Goal: Entertainment & Leisure: Consume media (video, audio)

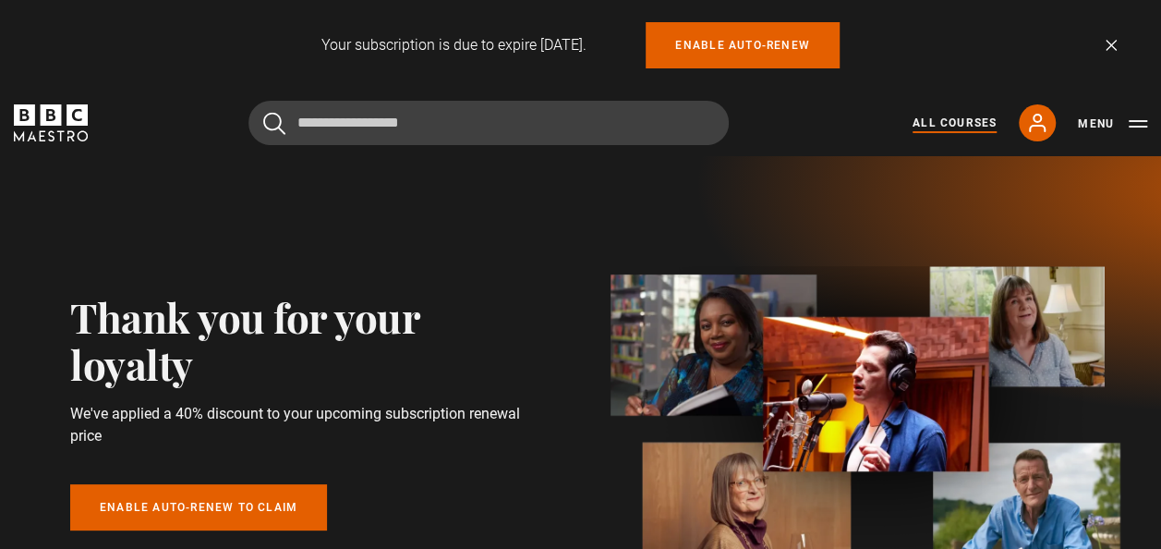
click at [974, 121] on link "All Courses" at bounding box center [955, 123] width 84 height 17
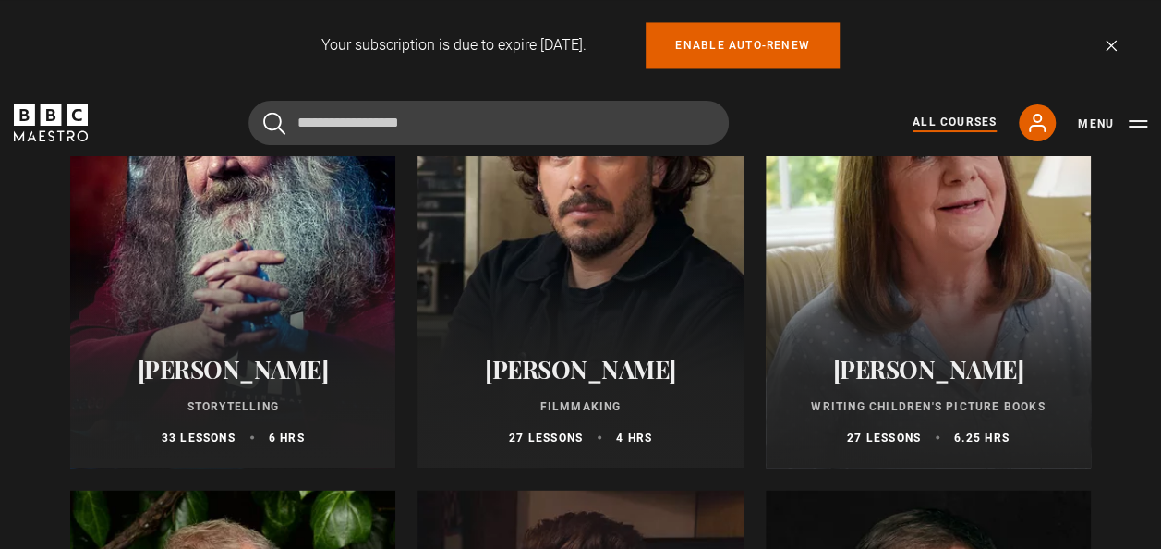
scroll to position [5039, 0]
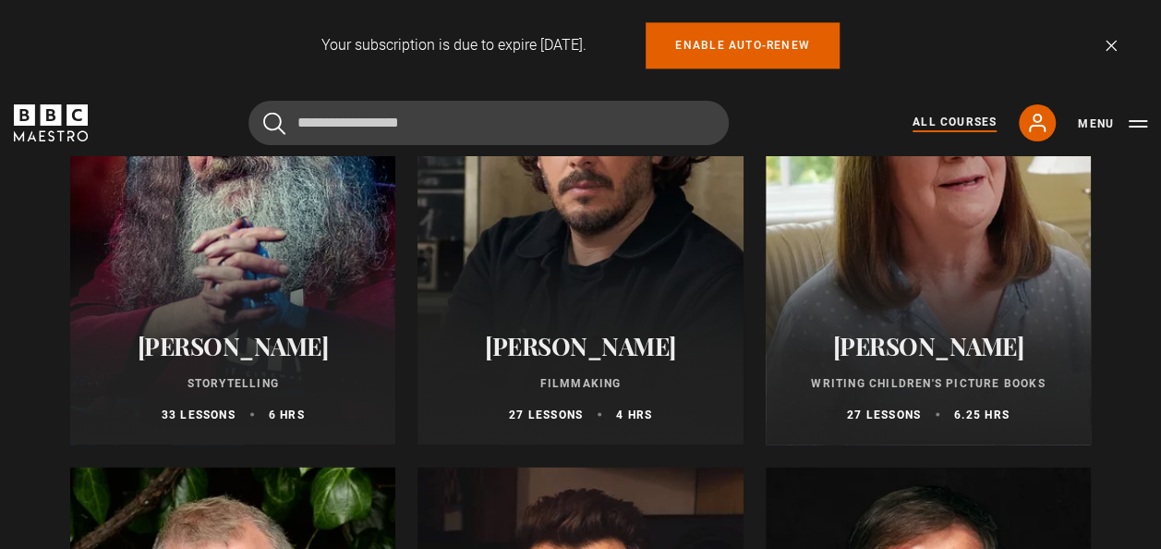
click at [964, 281] on div at bounding box center [928, 222] width 325 height 443
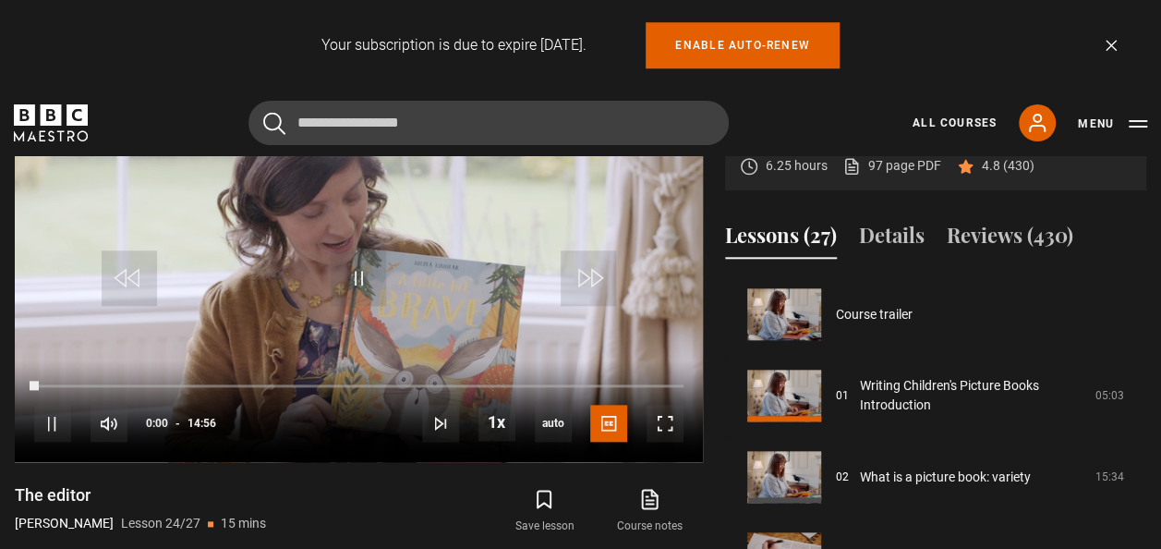
scroll to position [1870, 0]
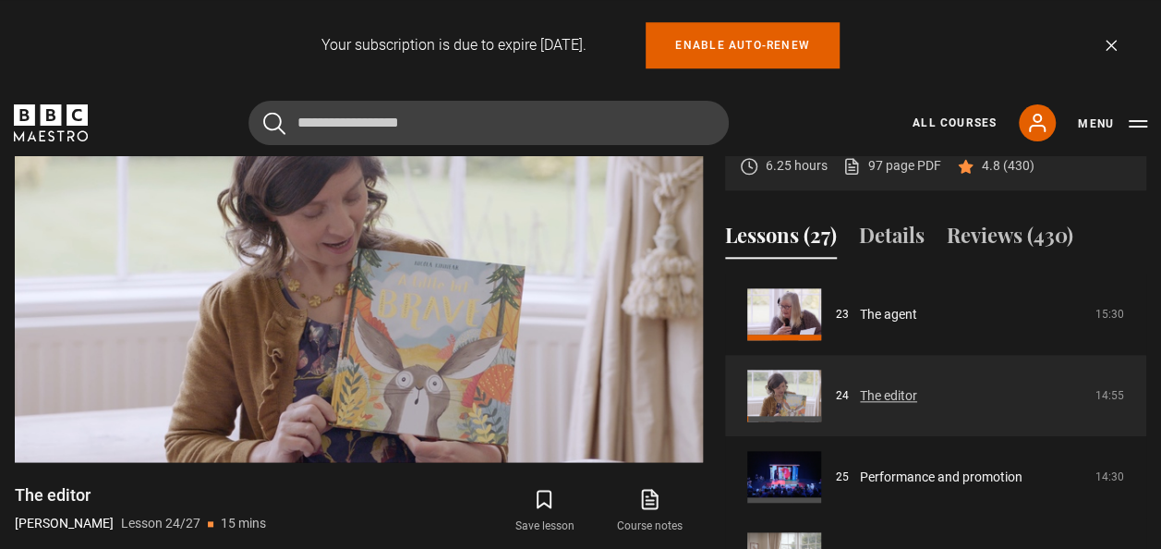
click at [890, 395] on link "The editor" at bounding box center [888, 395] width 57 height 19
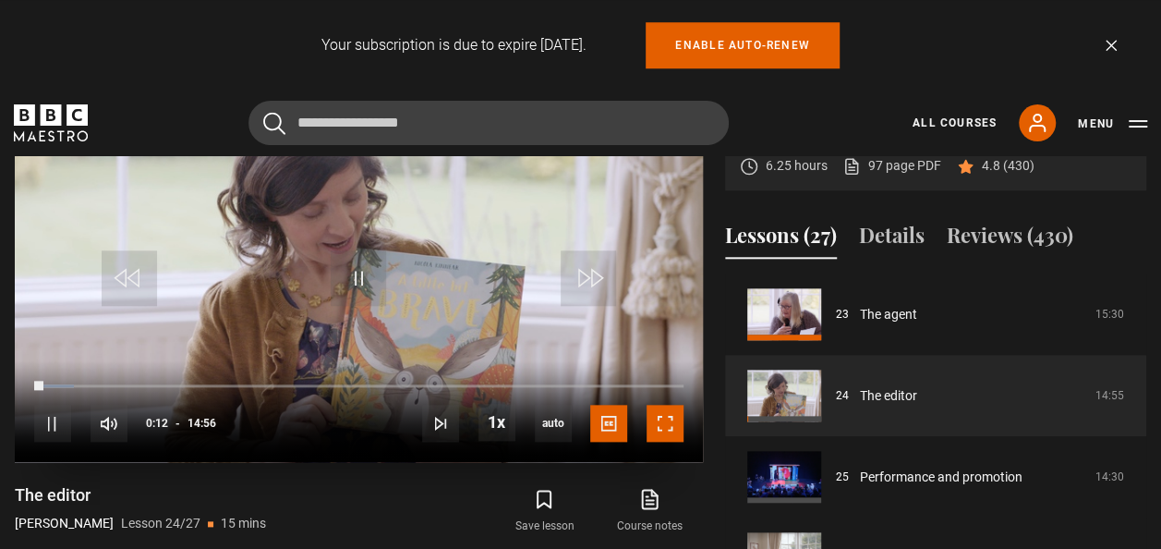
click at [665, 425] on span "Video Player" at bounding box center [665, 423] width 37 height 37
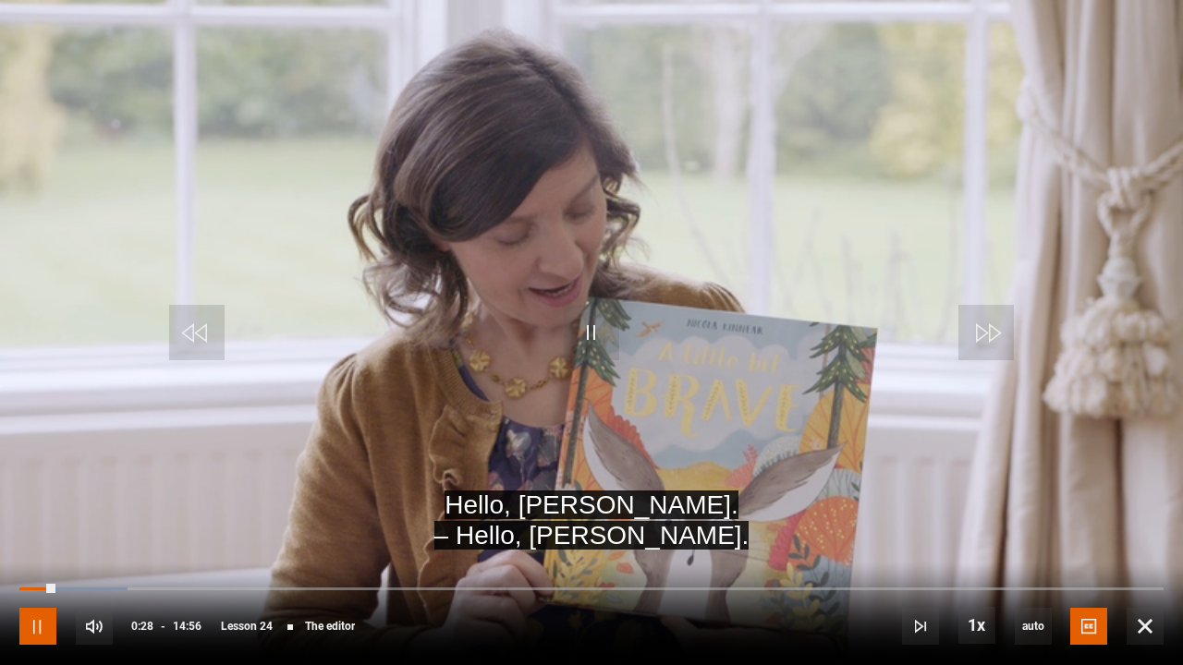
click at [34, 548] on span "Video Player" at bounding box center [37, 626] width 37 height 37
click at [1146, 548] on span "Video Player" at bounding box center [1144, 626] width 37 height 37
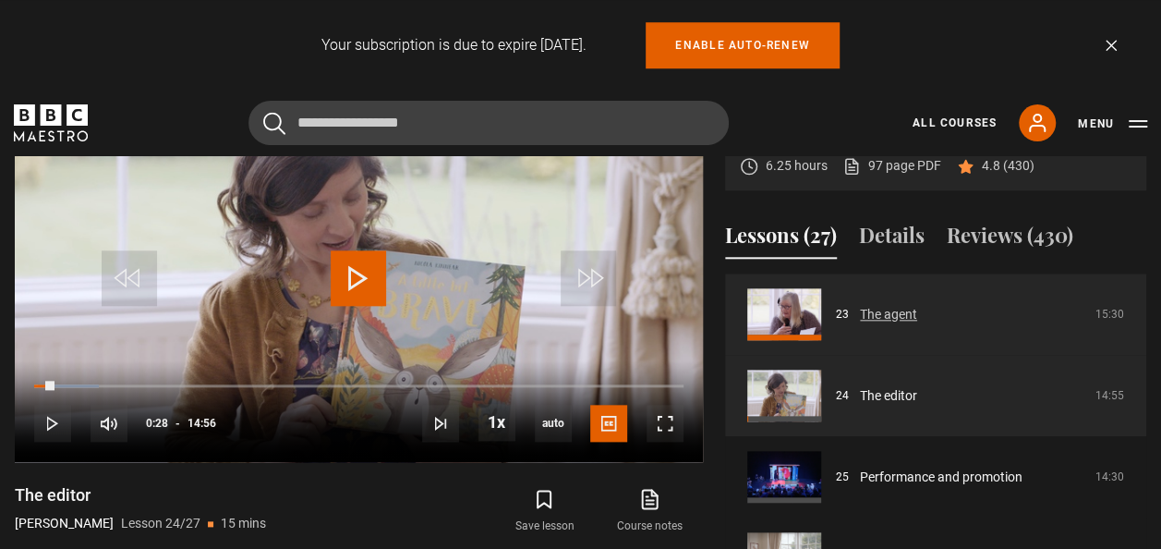
click at [882, 315] on link "The agent" at bounding box center [888, 314] width 57 height 19
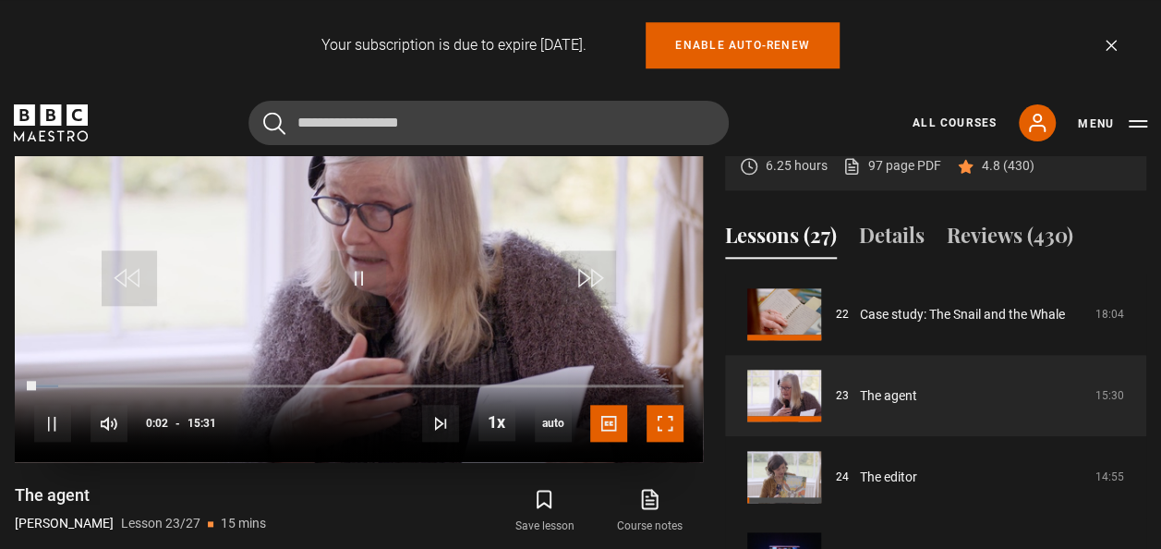
click at [668, 419] on span "Video Player" at bounding box center [665, 423] width 37 height 37
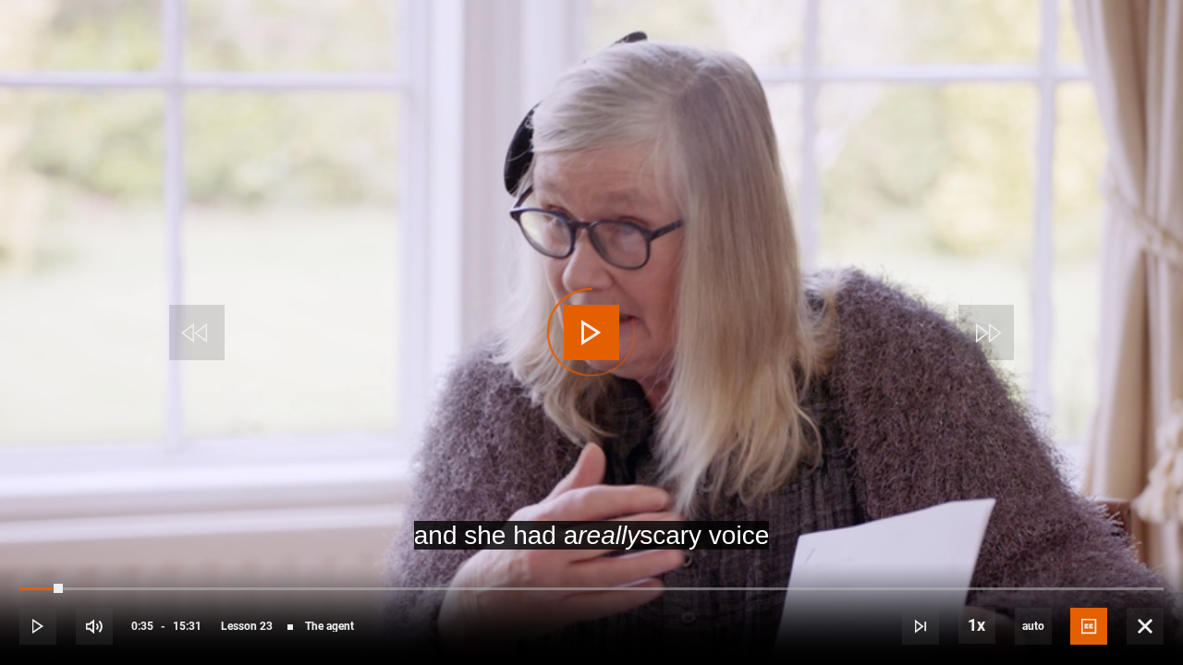
drag, startPoint x: 17, startPoint y: 588, endPoint x: 181, endPoint y: 580, distance: 164.6
click at [181, 548] on div "10s Skip Back 10 seconds Play 10s Skip Forward 10 seconds Loaded : 0.00% 00:02 …" at bounding box center [591, 614] width 1183 height 103
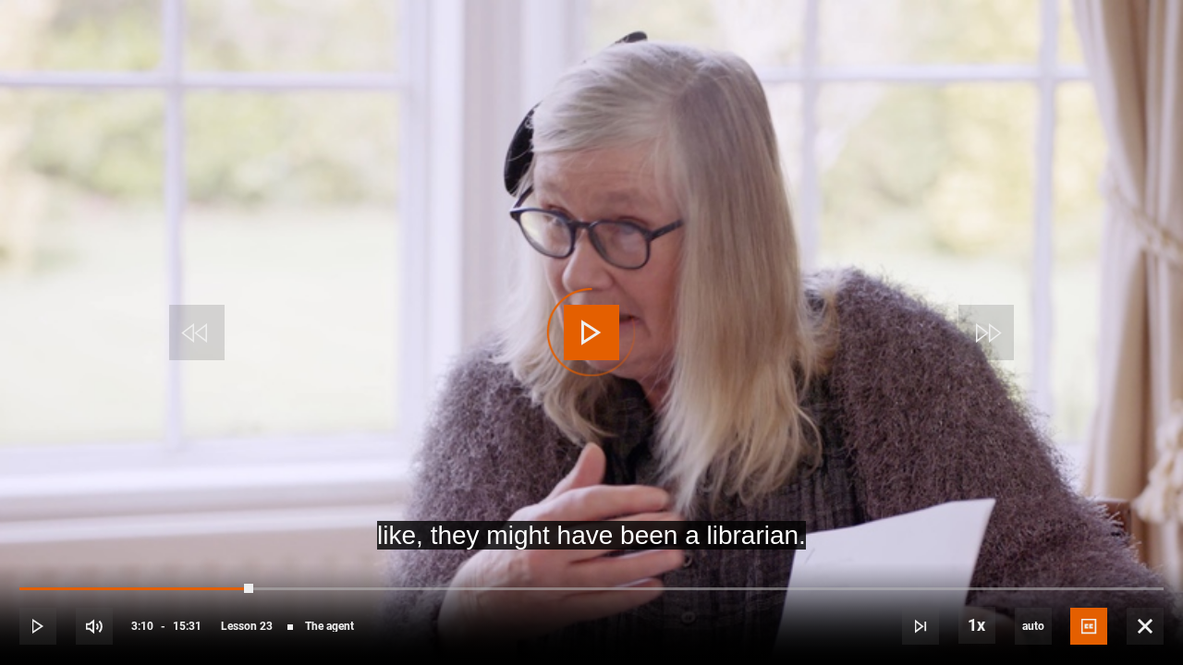
drag, startPoint x: 215, startPoint y: 588, endPoint x: 322, endPoint y: 582, distance: 106.4
click at [322, 548] on div "10s Skip Back 10 seconds Play 10s Skip Forward 10 seconds Loaded : 0.00% 02:48 …" at bounding box center [591, 614] width 1183 height 103
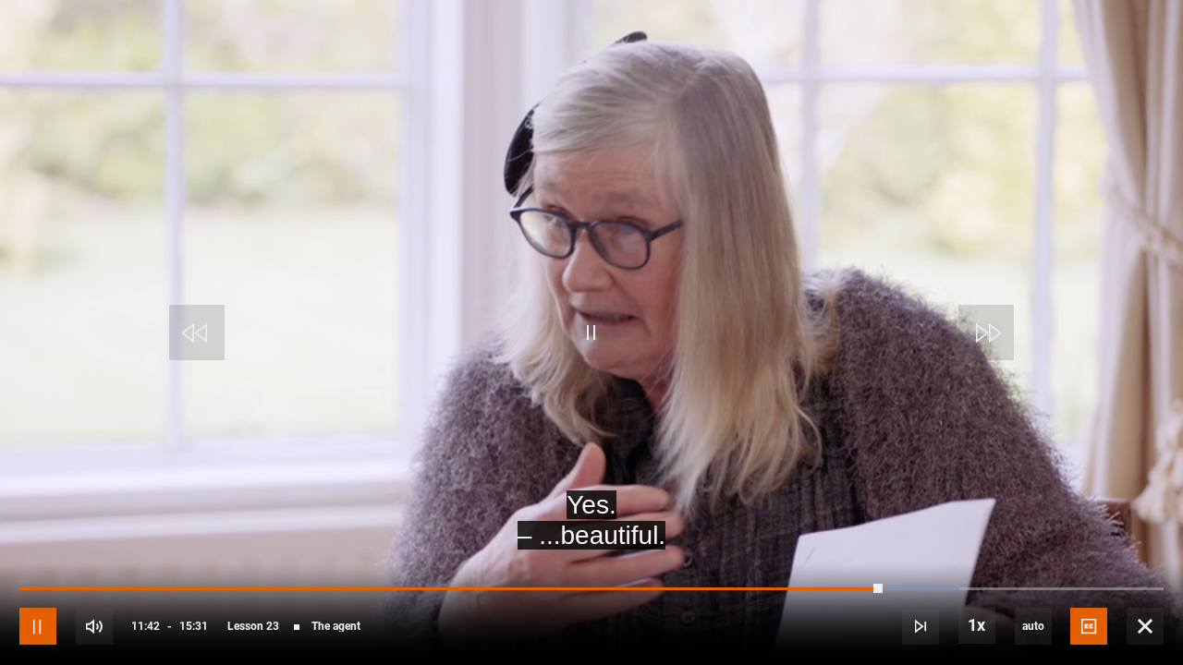
click at [43, 548] on span "Video Player" at bounding box center [37, 626] width 37 height 37
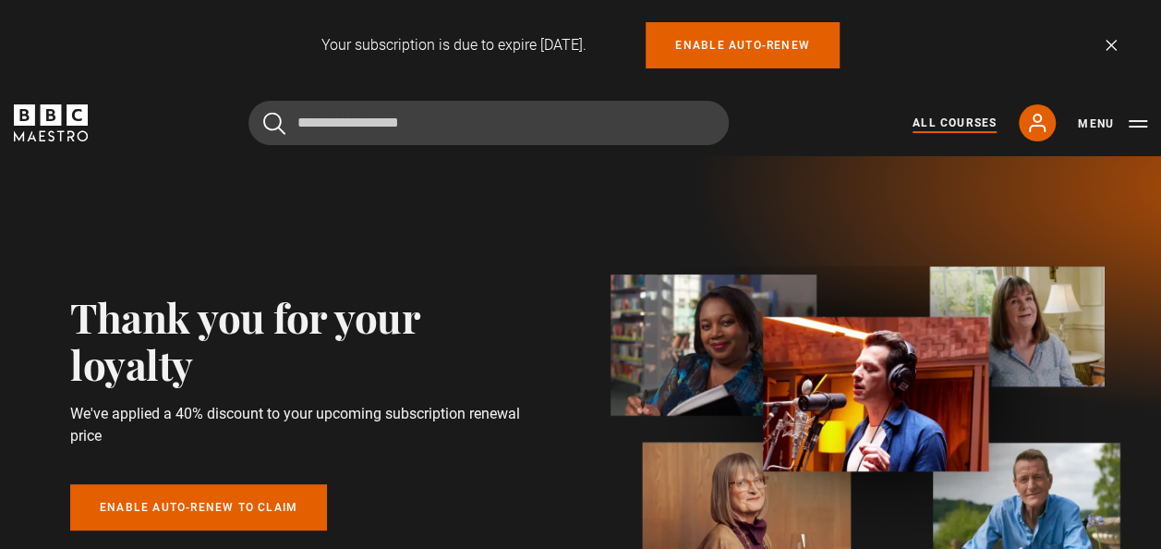
click at [968, 122] on link "All Courses" at bounding box center [955, 123] width 84 height 17
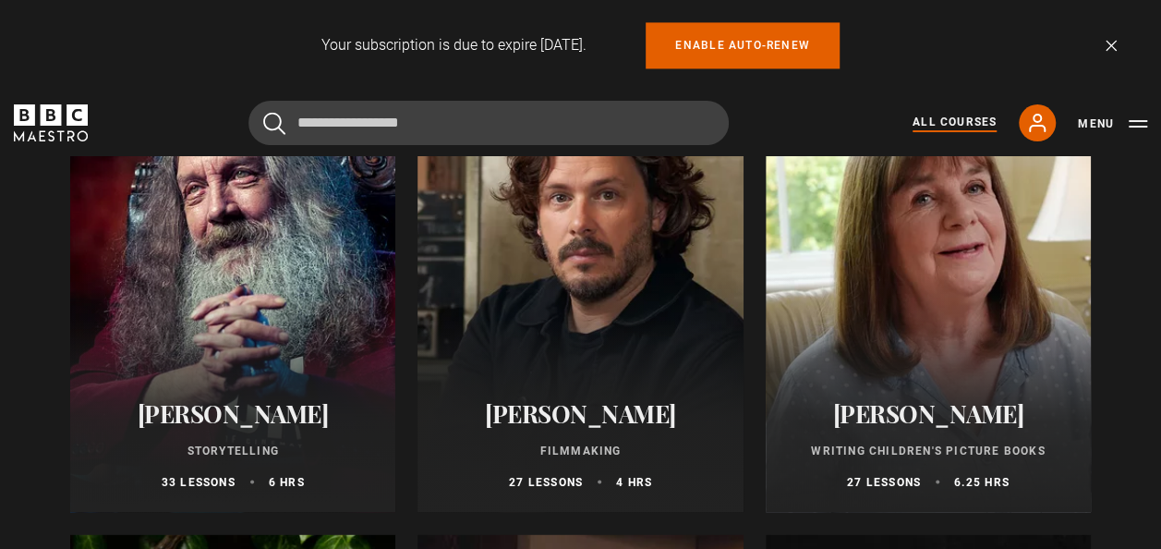
scroll to position [4994, 0]
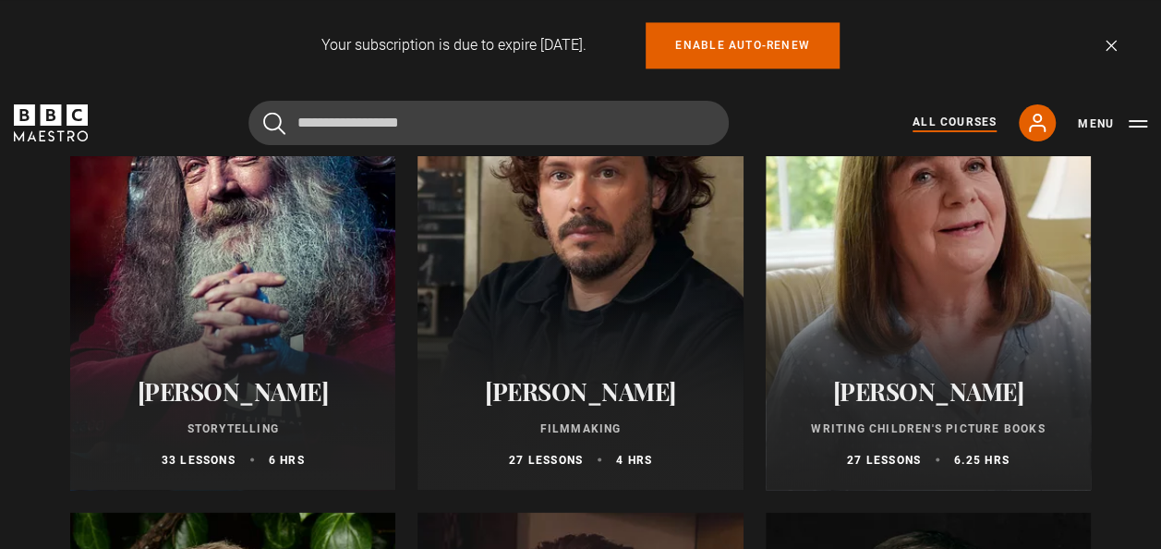
click at [922, 313] on div at bounding box center [928, 267] width 325 height 443
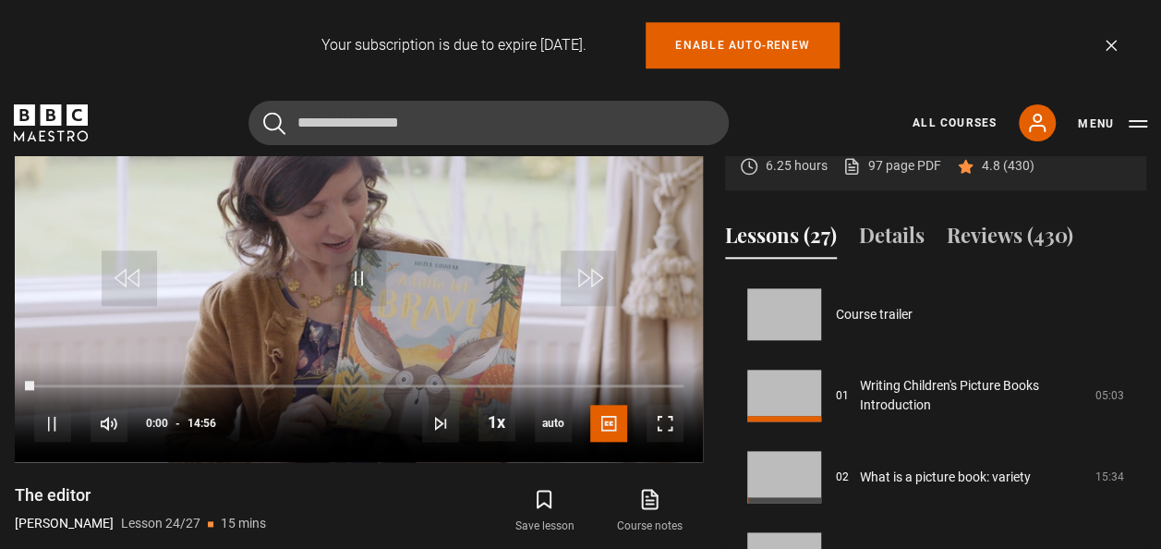
scroll to position [1870, 0]
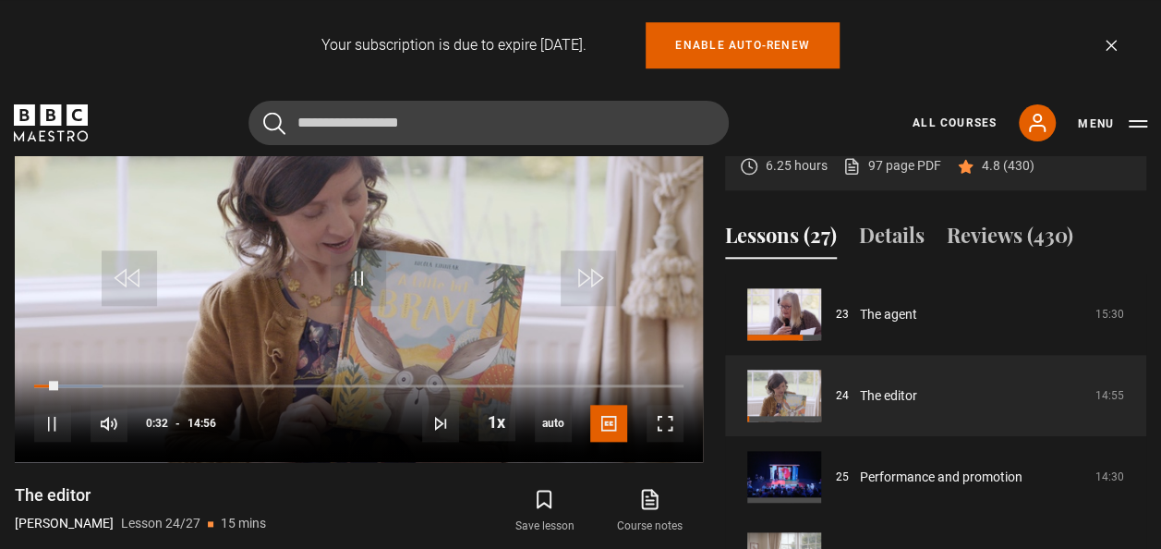
drag, startPoint x: 50, startPoint y: 377, endPoint x: 3, endPoint y: 371, distance: 47.4
click at [3, 371] on div "Writing Children's Picture Books [PERSON_NAME] 6.25 hours 97 page PDF (opens in…" at bounding box center [580, 374] width 1161 height 598
drag, startPoint x: 3, startPoint y: 371, endPoint x: 18, endPoint y: 372, distance: 14.8
click at [18, 372] on div "10s Skip Back 10 seconds Play 10s Skip Forward 10 seconds Loaded : 0.56% 00:16 …" at bounding box center [359, 411] width 688 height 103
click at [665, 417] on span "Video Player" at bounding box center [665, 423] width 37 height 37
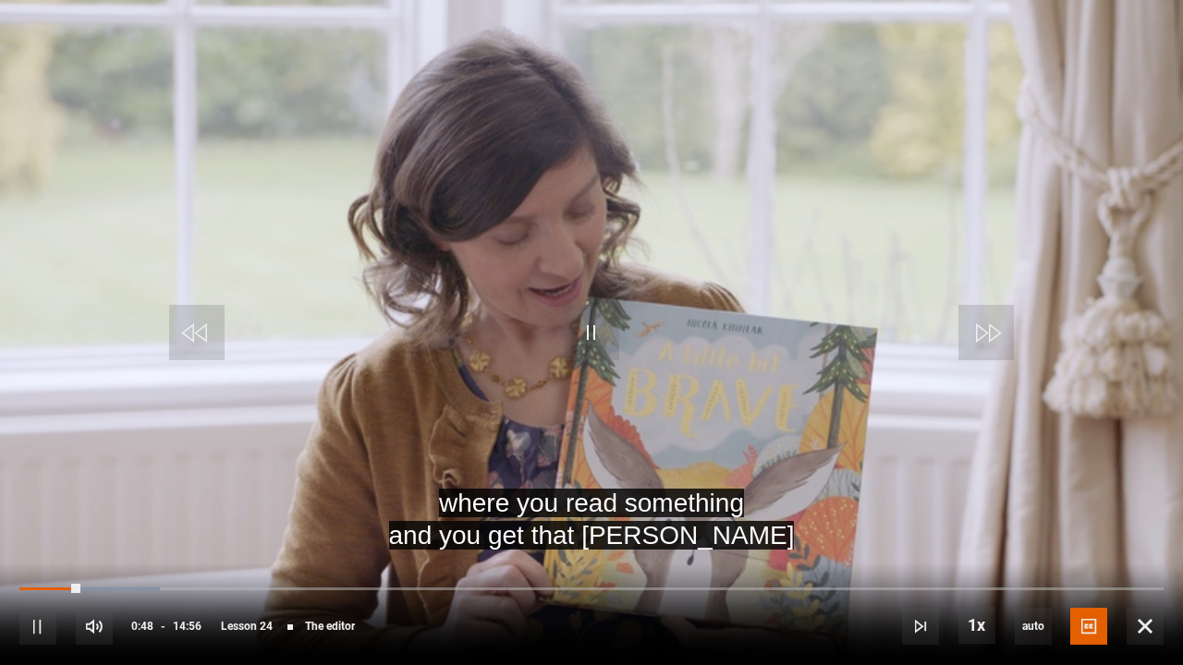
click at [1040, 214] on video "Video Player" at bounding box center [591, 332] width 1183 height 665
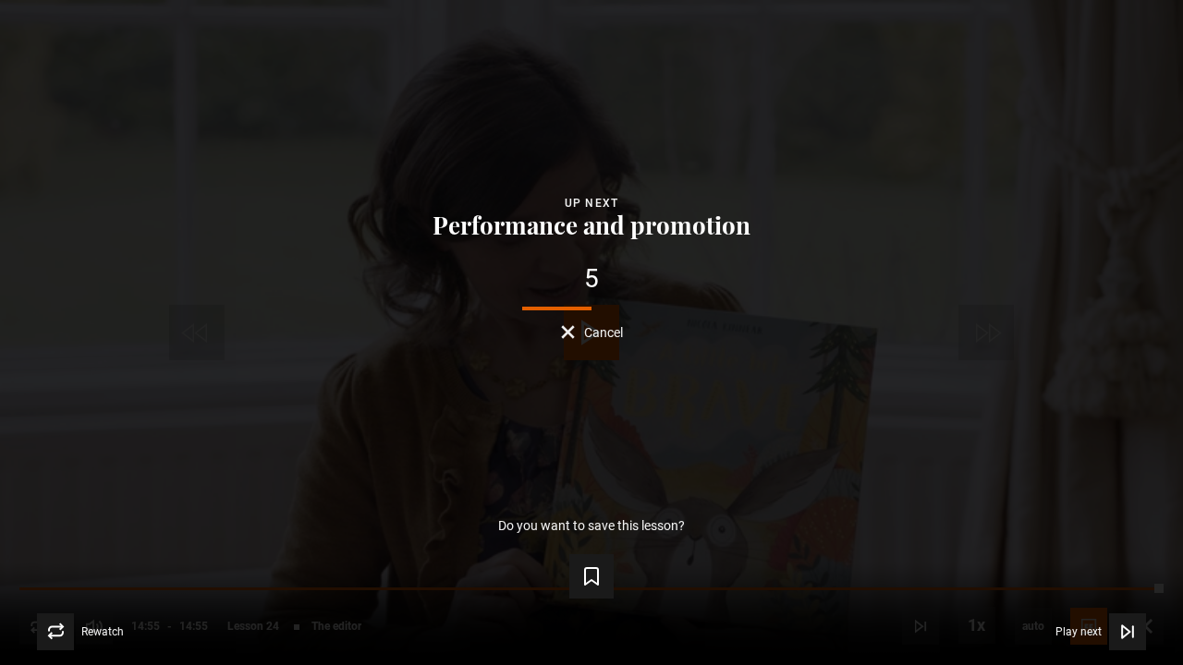
click at [602, 332] on span "Cancel" at bounding box center [603, 332] width 39 height 13
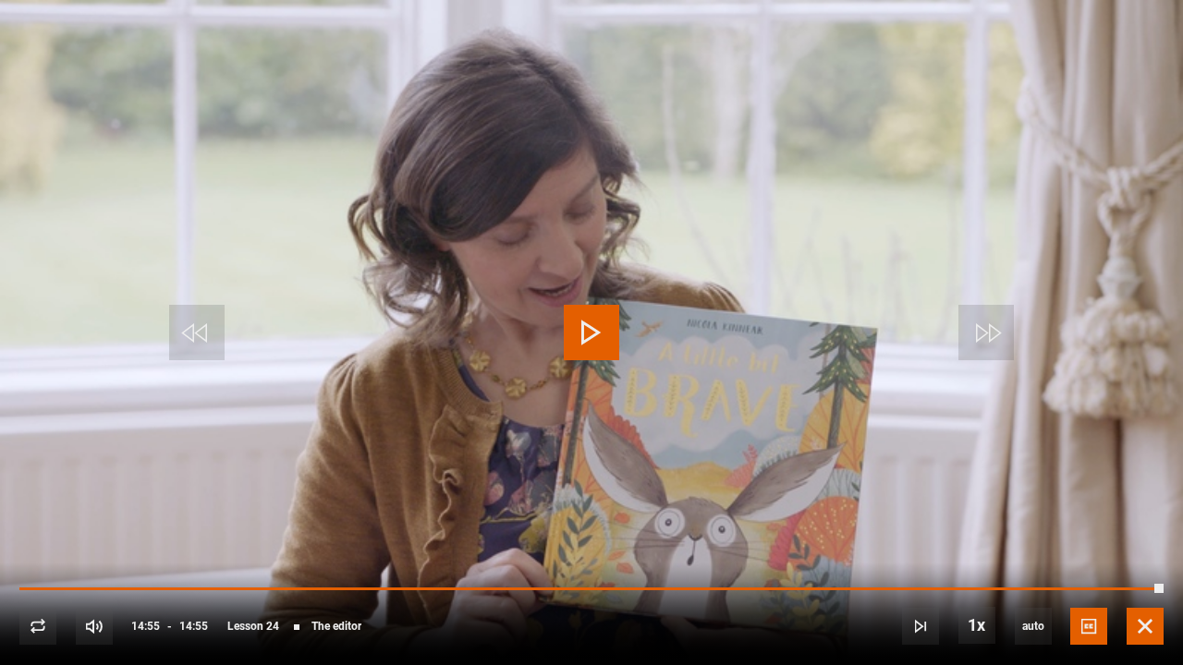
click at [1148, 548] on span "Video Player" at bounding box center [1144, 626] width 37 height 37
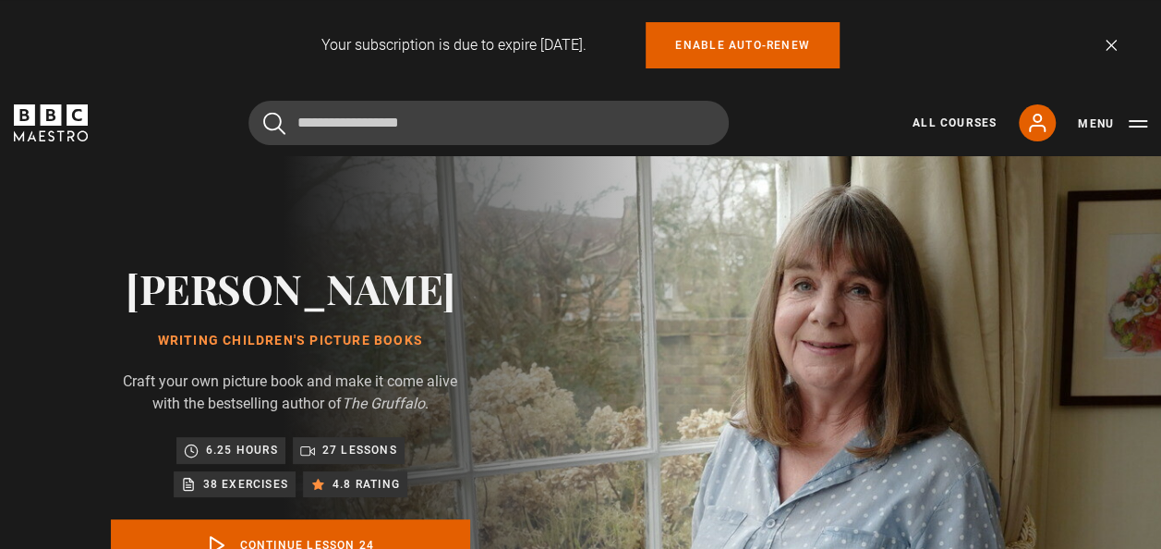
scroll to position [0, 0]
